Goal: Learn about a topic

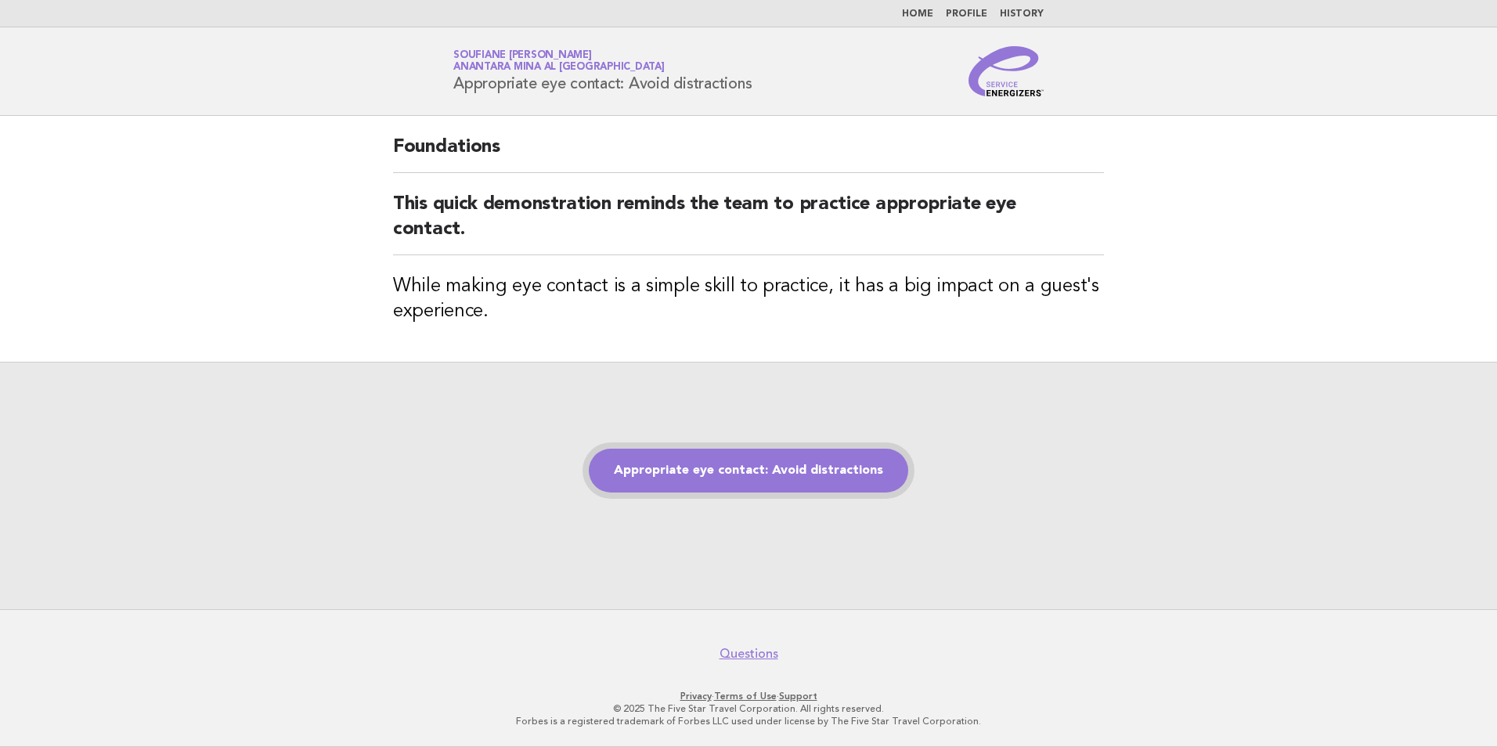
click at [719, 475] on link "Appropriate eye contact: Avoid distractions" at bounding box center [749, 471] width 320 height 44
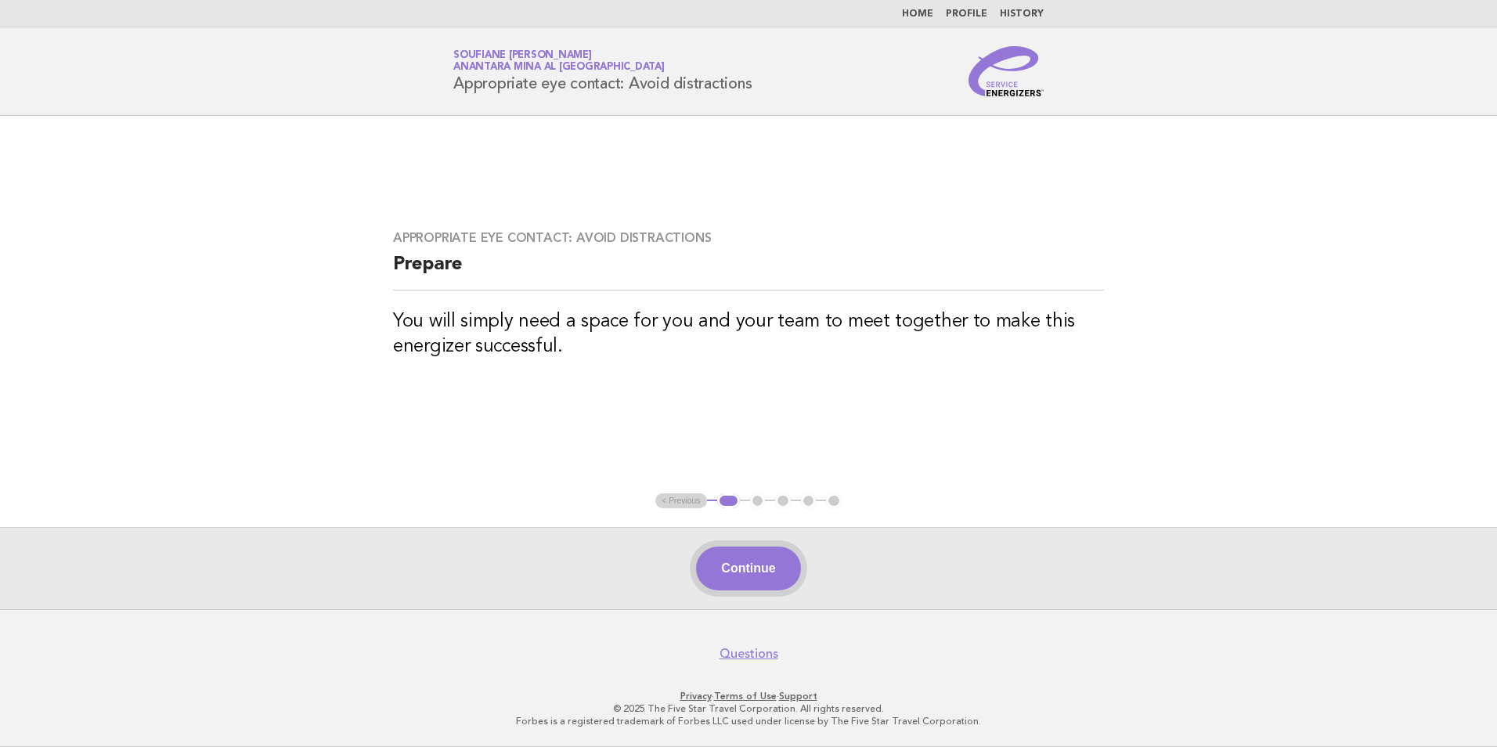
click at [738, 575] on button "Continue" at bounding box center [748, 569] width 104 height 44
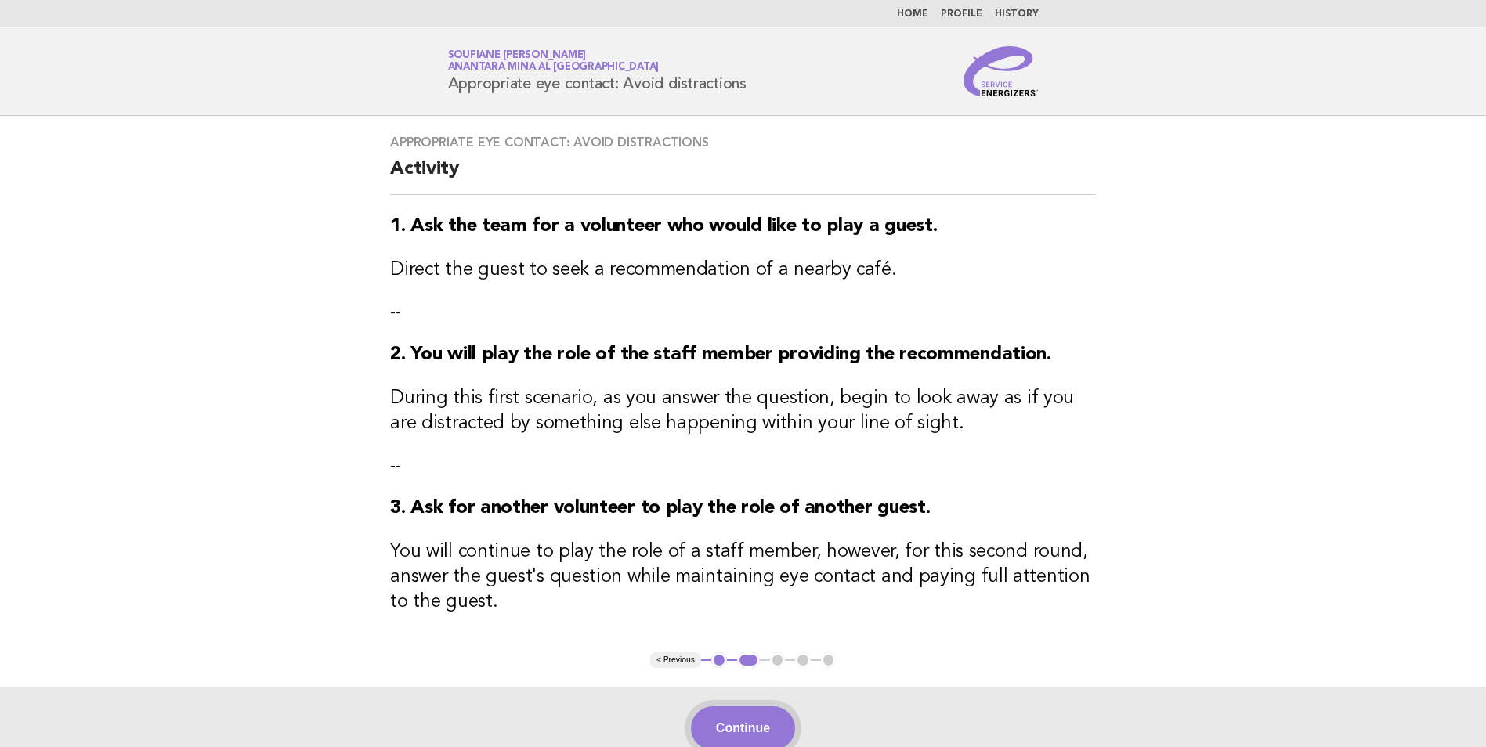
click at [744, 714] on button "Continue" at bounding box center [743, 728] width 104 height 44
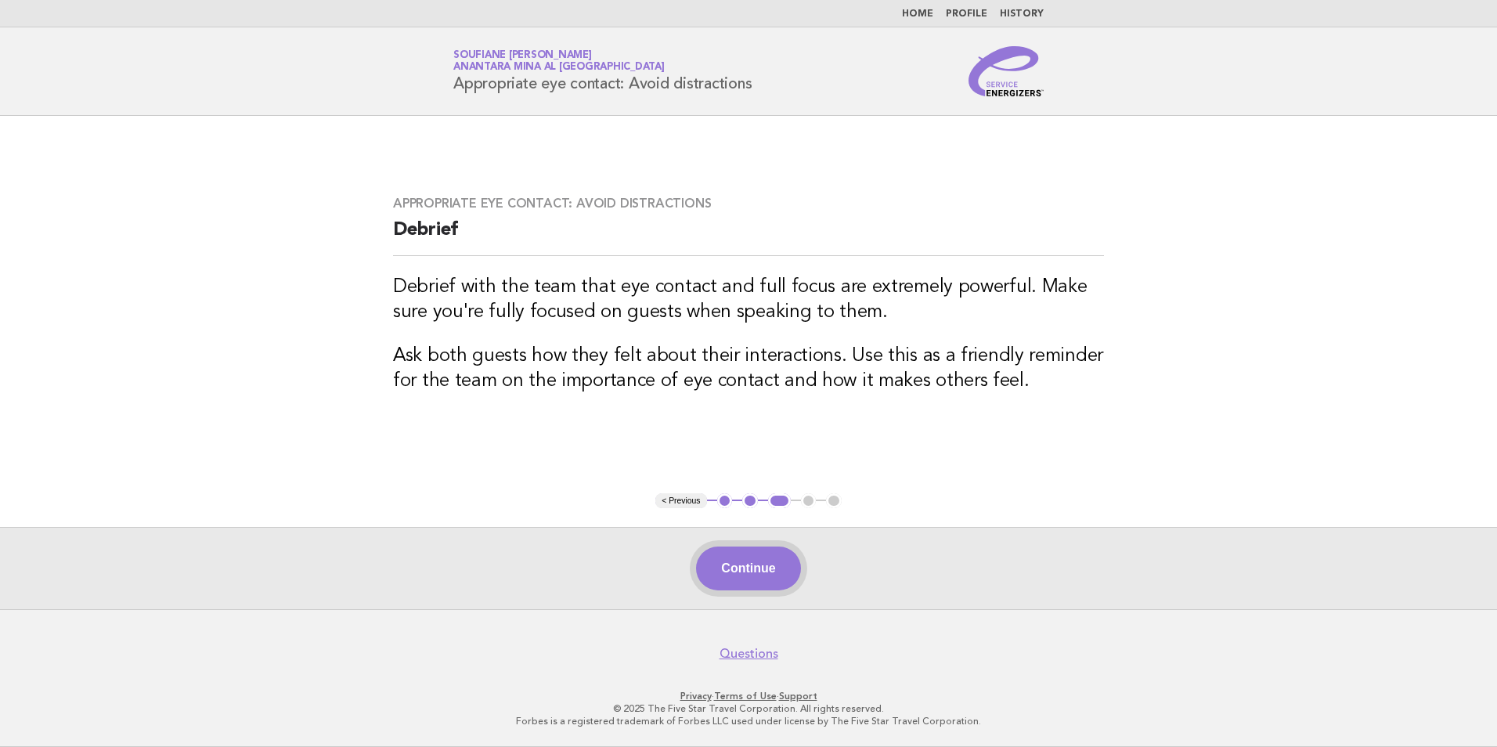
click at [762, 572] on button "Continue" at bounding box center [748, 569] width 104 height 44
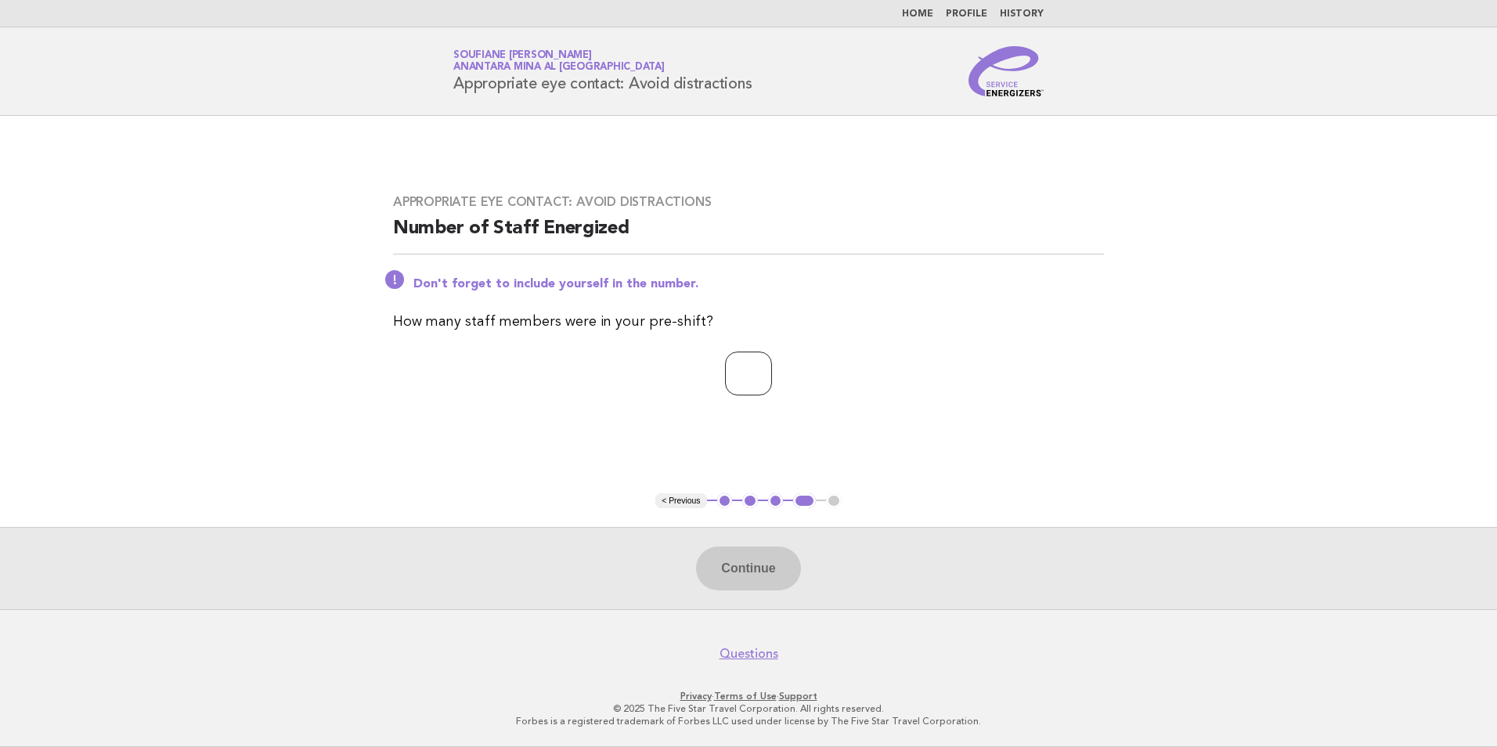
click at [740, 378] on input "number" at bounding box center [748, 374] width 47 height 44
type input "*"
click at [576, 410] on div "Appropriate eye contact: Avoid distractions Number of Staff Energized Don't for…" at bounding box center [748, 304] width 749 height 258
click at [752, 571] on button "Continue" at bounding box center [748, 569] width 104 height 44
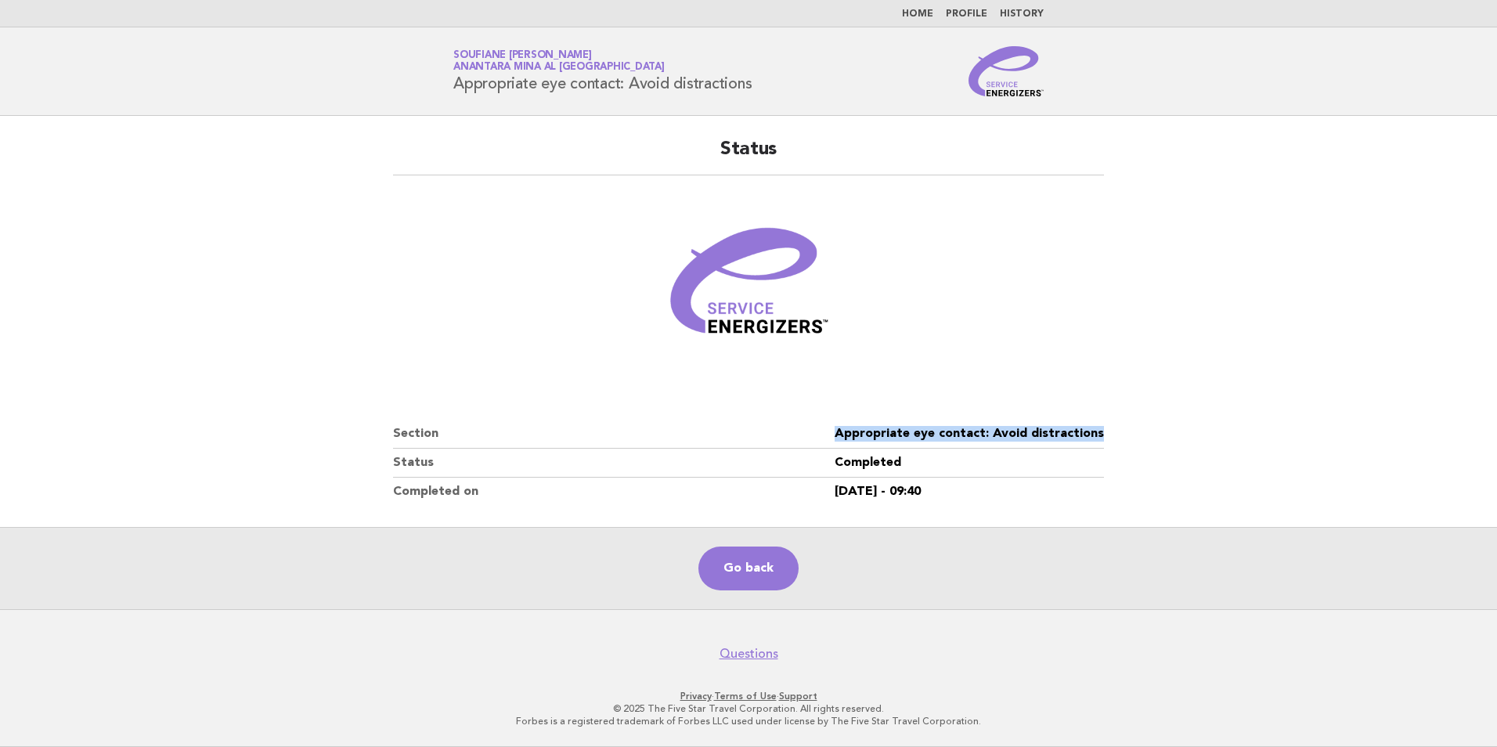
drag, startPoint x: 1112, startPoint y: 434, endPoint x: 839, endPoint y: 428, distance: 272.6
click at [839, 428] on div "Status Section Appropriate eye contact: Avoid distractions Status Completed Com…" at bounding box center [748, 321] width 749 height 406
copy dl "Appropriate eye contact: Avoid distractions"
